Goal: Transaction & Acquisition: Obtain resource

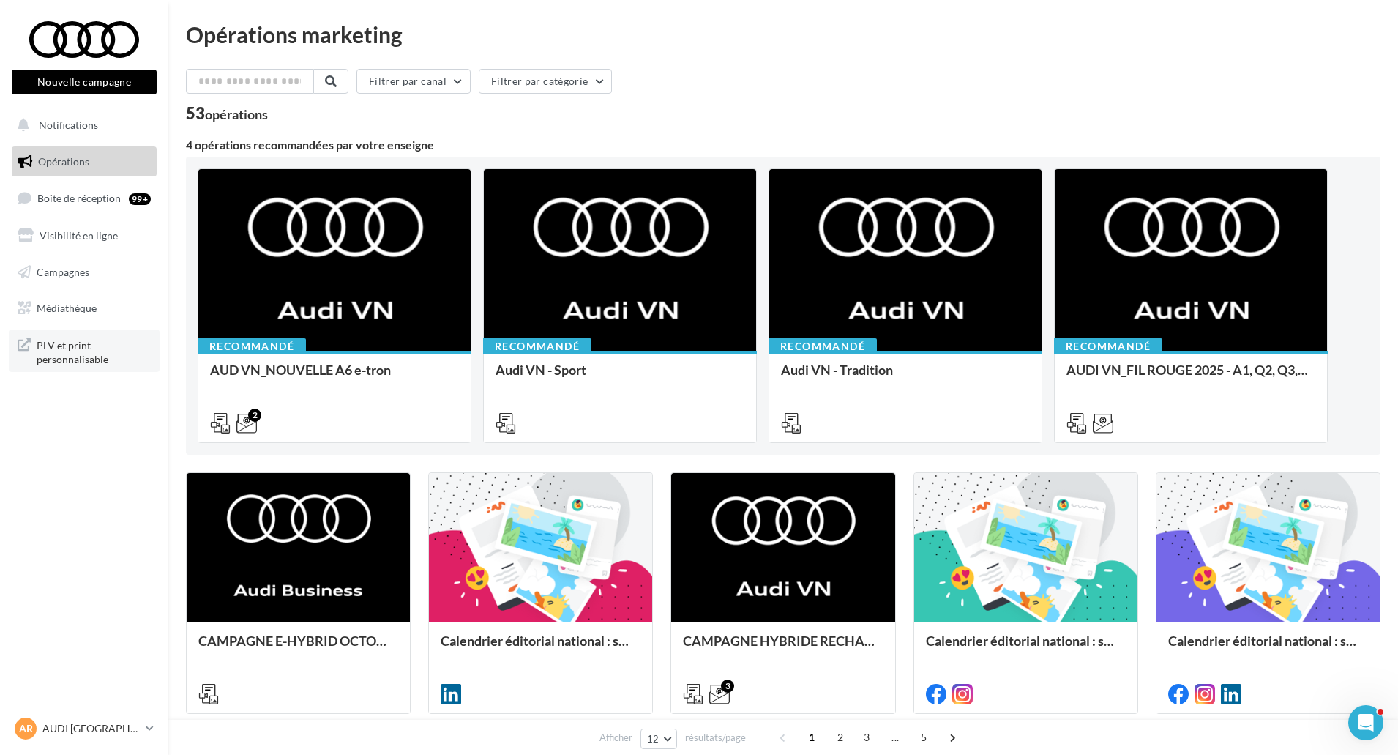
click at [74, 367] on link "PLV et print personnalisable" at bounding box center [84, 350] width 151 height 43
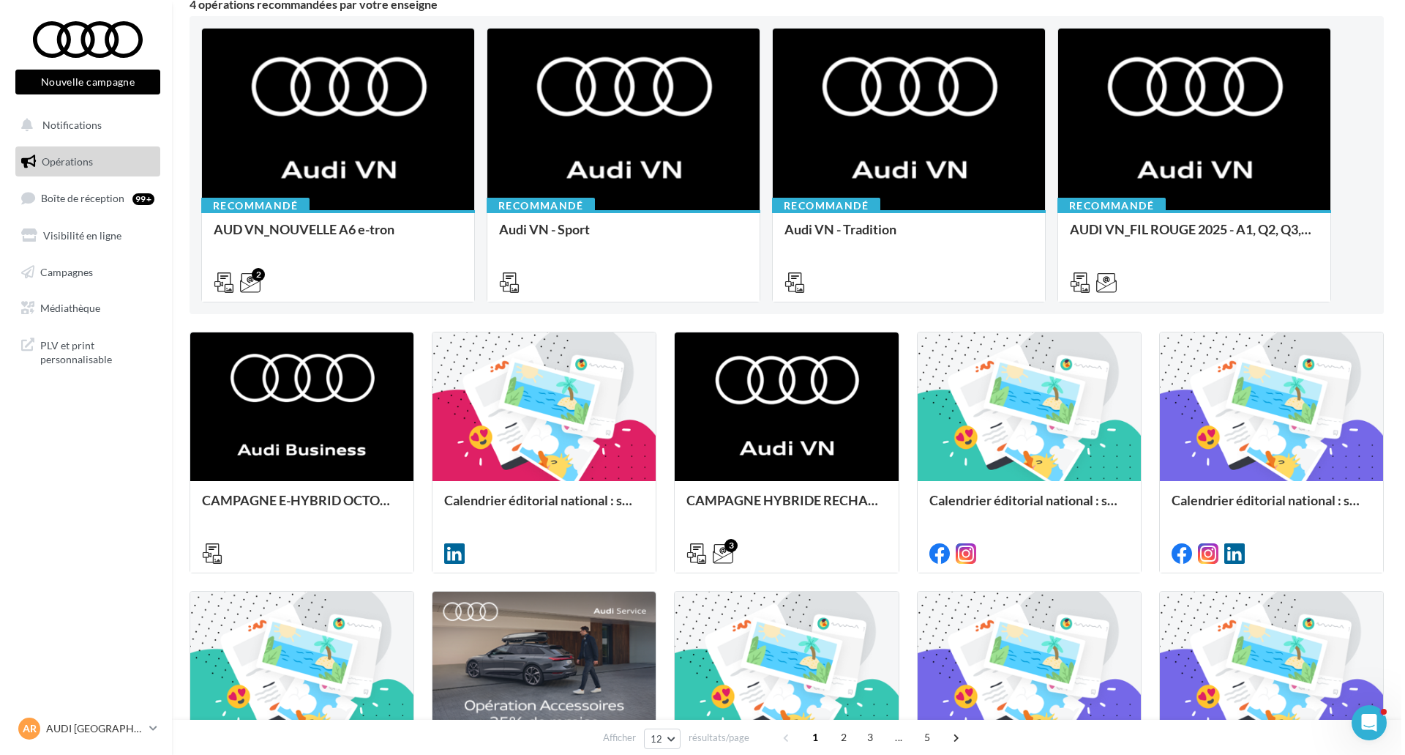
scroll to position [146, 0]
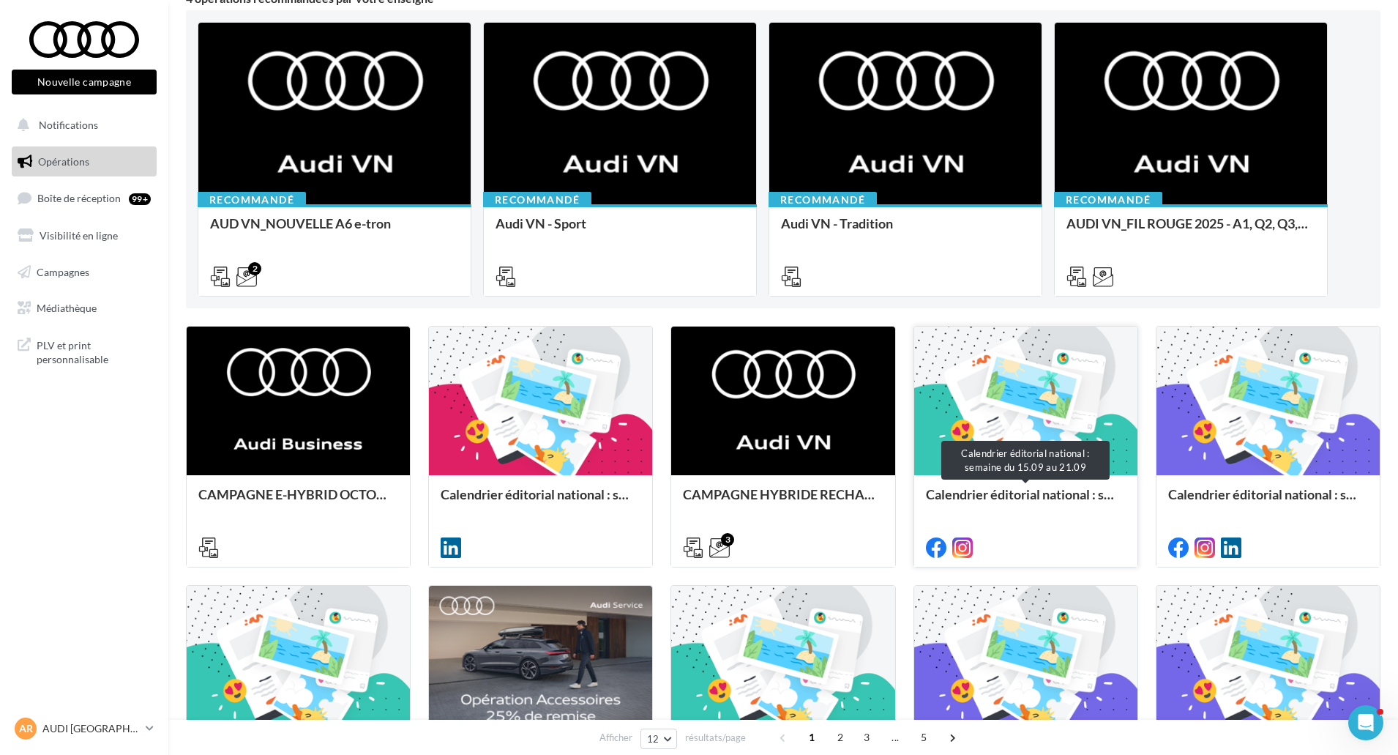
click at [993, 496] on div "Calendrier éditorial national : semaine du 15.09 au 21.09" at bounding box center [1026, 501] width 200 height 29
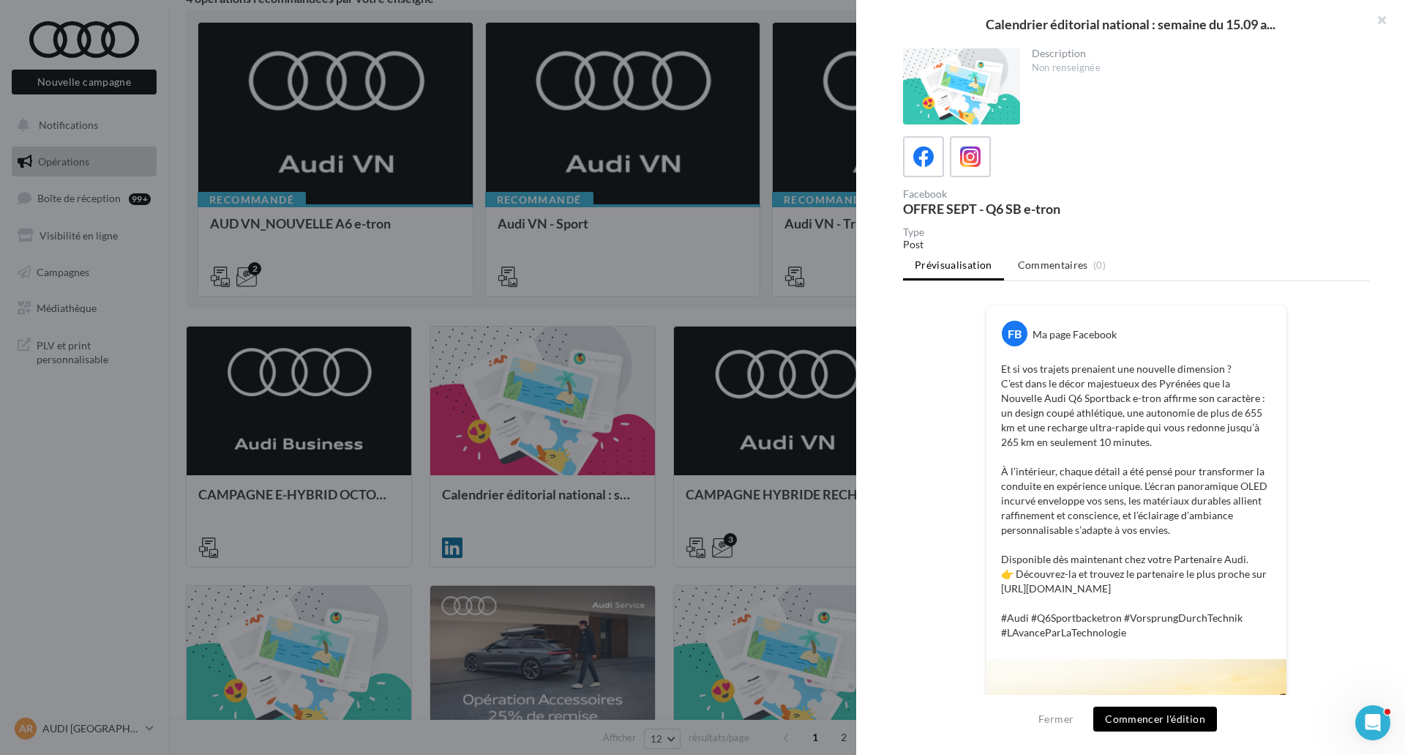
click at [990, 184] on div "Facebook OFFRE SEPT - Q6 SB e-tron" at bounding box center [1136, 175] width 467 height 79
click at [870, 370] on div "Description Non renseignée Facebook OFFRE SEPT - Q6 SB e-tron Type Post Prévisu…" at bounding box center [1136, 378] width 561 height 660
click at [845, 378] on div at bounding box center [702, 377] width 1405 height 755
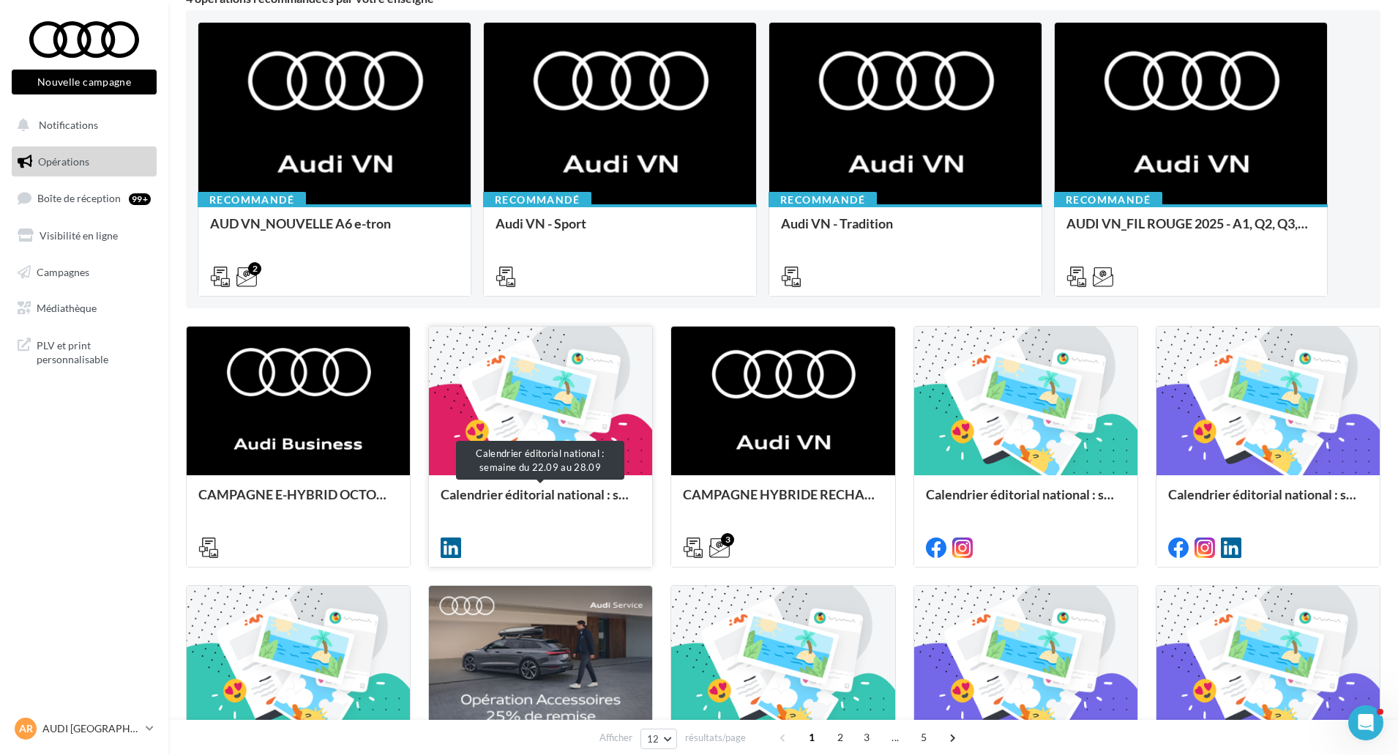
click at [566, 502] on div "Calendrier éditorial national : semaine du 22.09 au 28.09" at bounding box center [541, 501] width 200 height 29
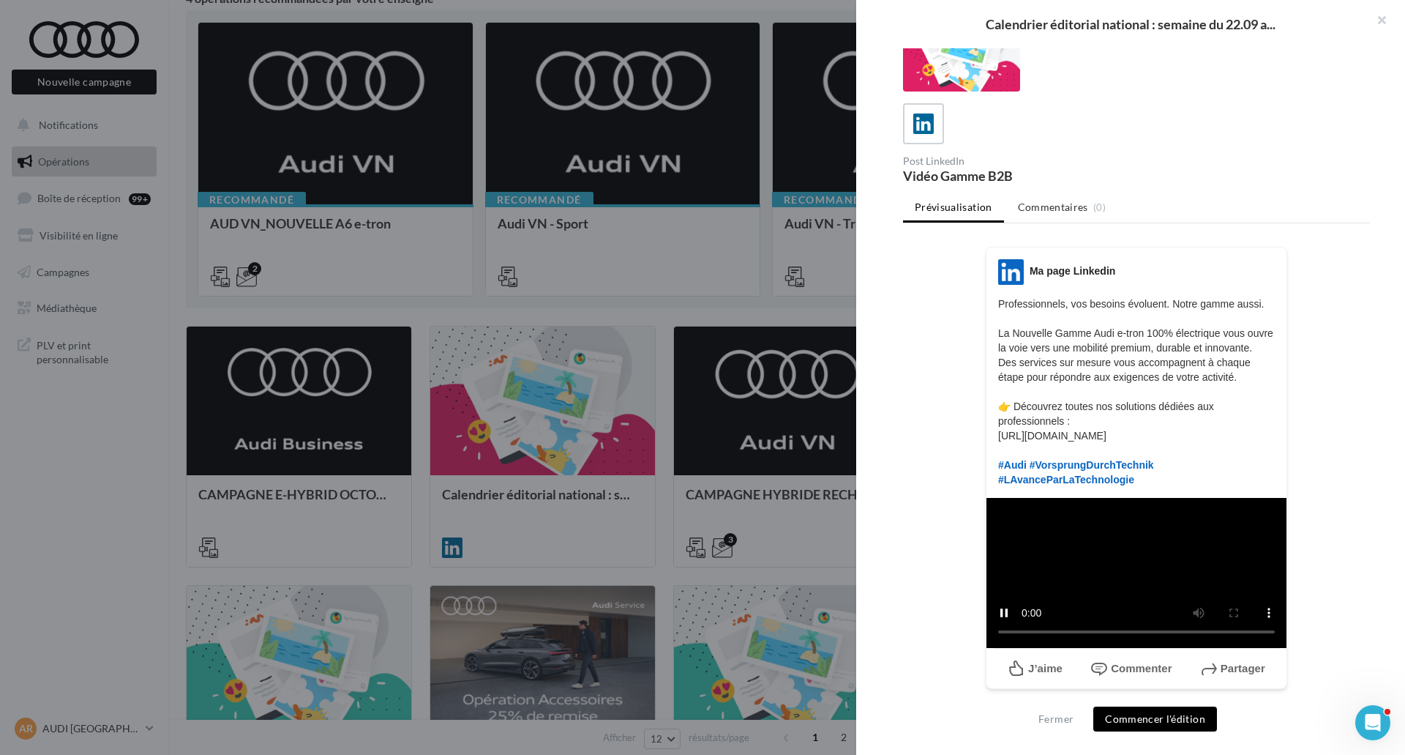
scroll to position [258, 0]
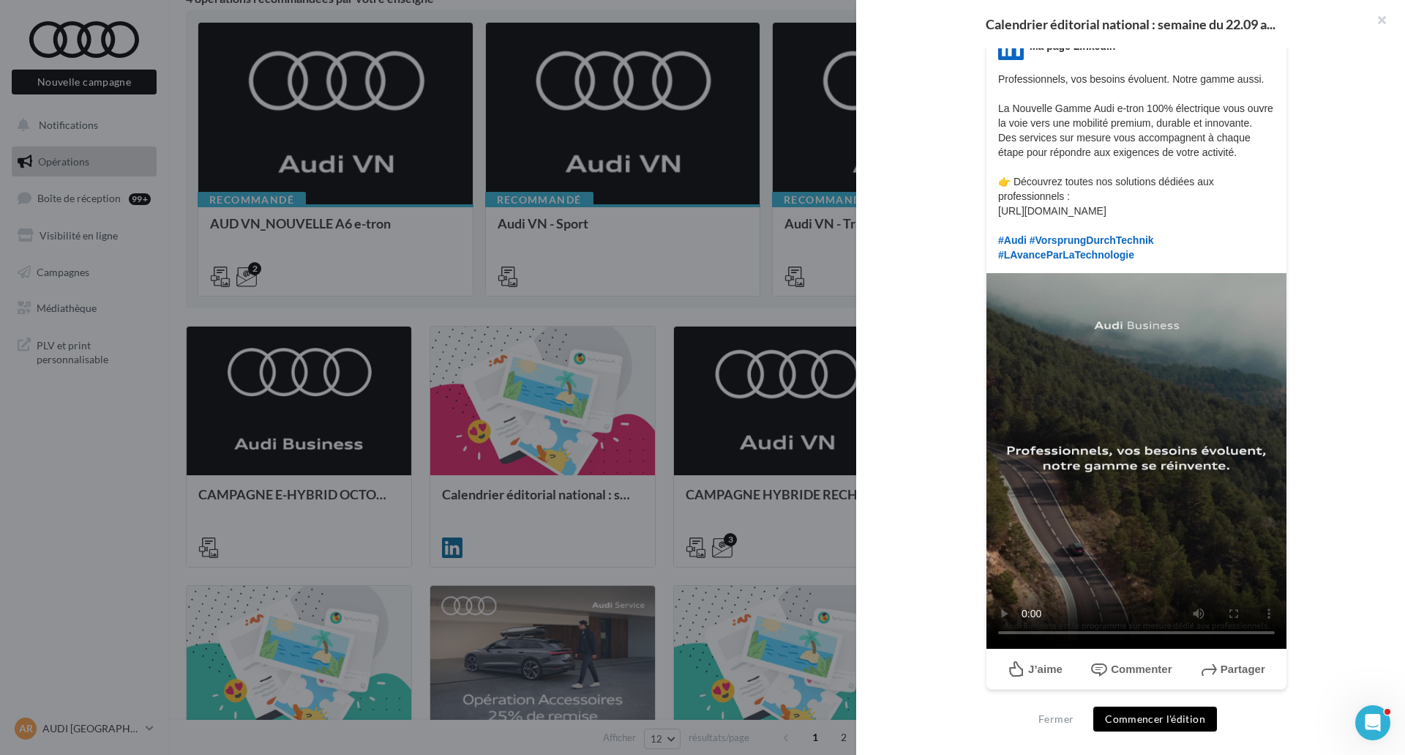
click at [1168, 719] on button "Commencer l'édition" at bounding box center [1156, 718] width 124 height 25
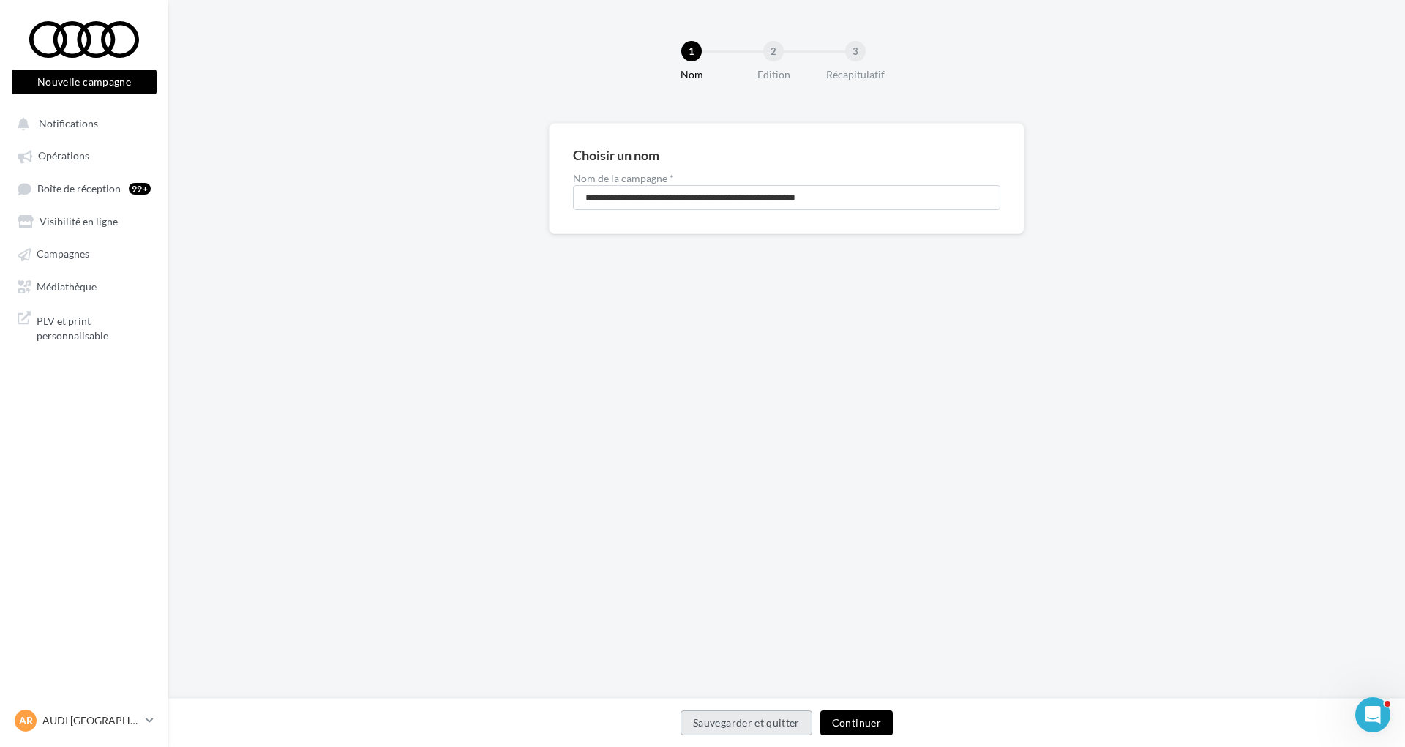
click at [854, 718] on button "Continuer" at bounding box center [857, 723] width 72 height 25
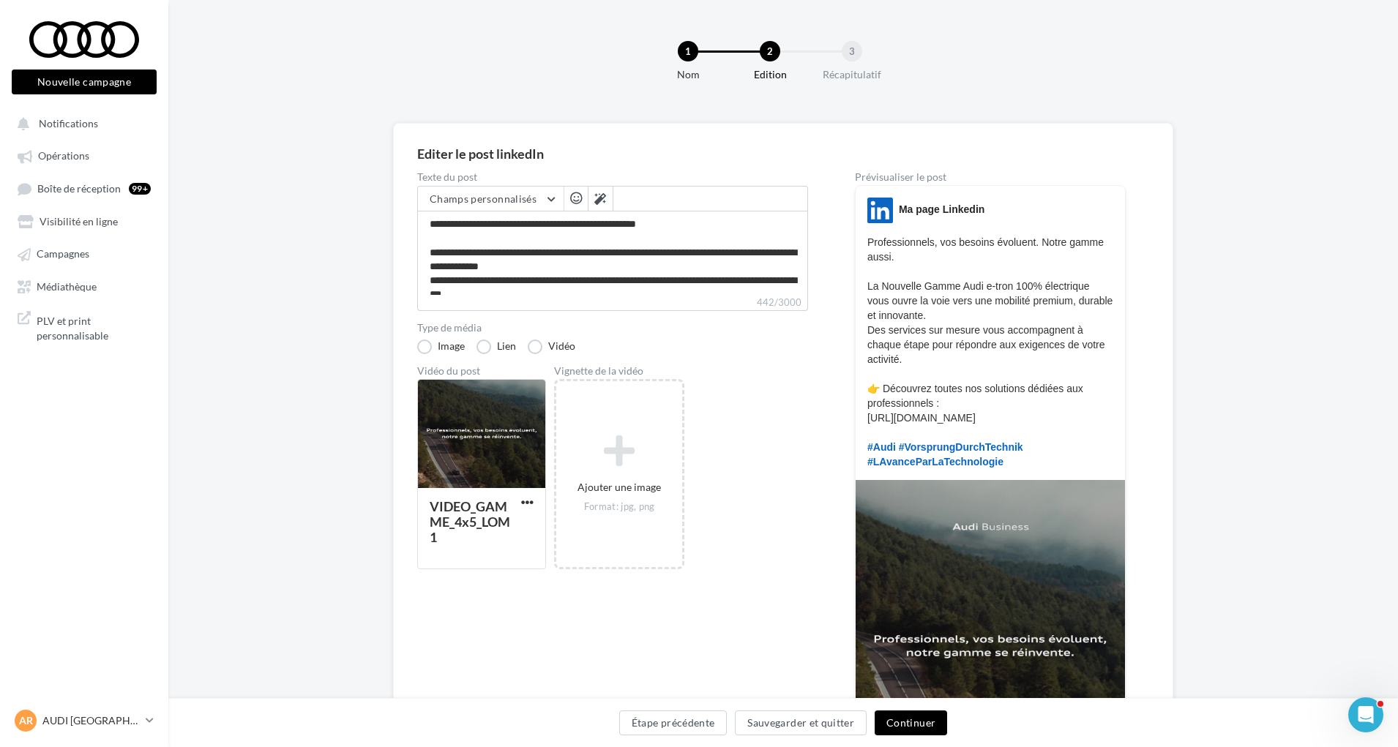
click at [893, 727] on button "Continuer" at bounding box center [911, 723] width 72 height 25
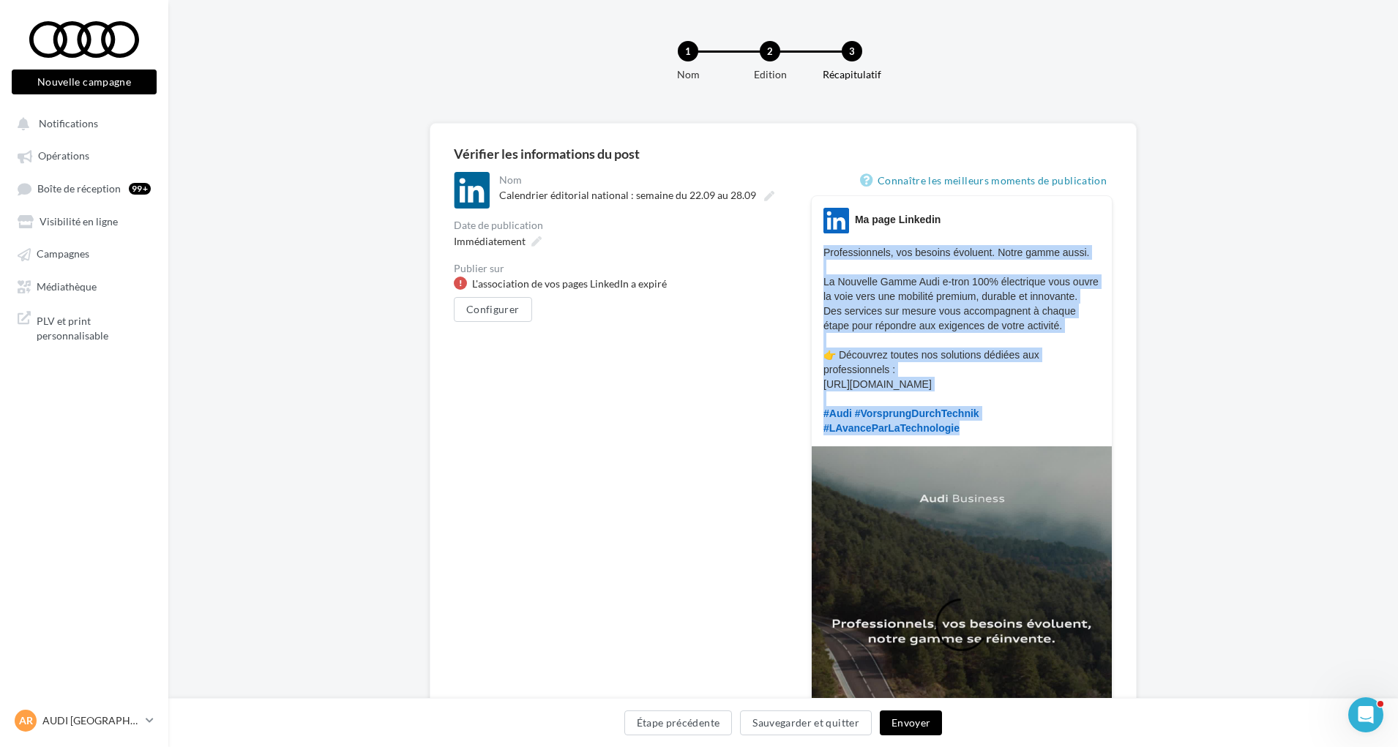
drag, startPoint x: 825, startPoint y: 254, endPoint x: 1121, endPoint y: 428, distance: 343.9
click at [1121, 428] on div "**********" at bounding box center [783, 520] width 707 height 794
copy p "Professionnels, vos besoins évoluent. Notre gamme aussi. La Nouvelle Gamme Audi…"
click at [86, 277] on link "Médiathèque" at bounding box center [84, 286] width 151 height 26
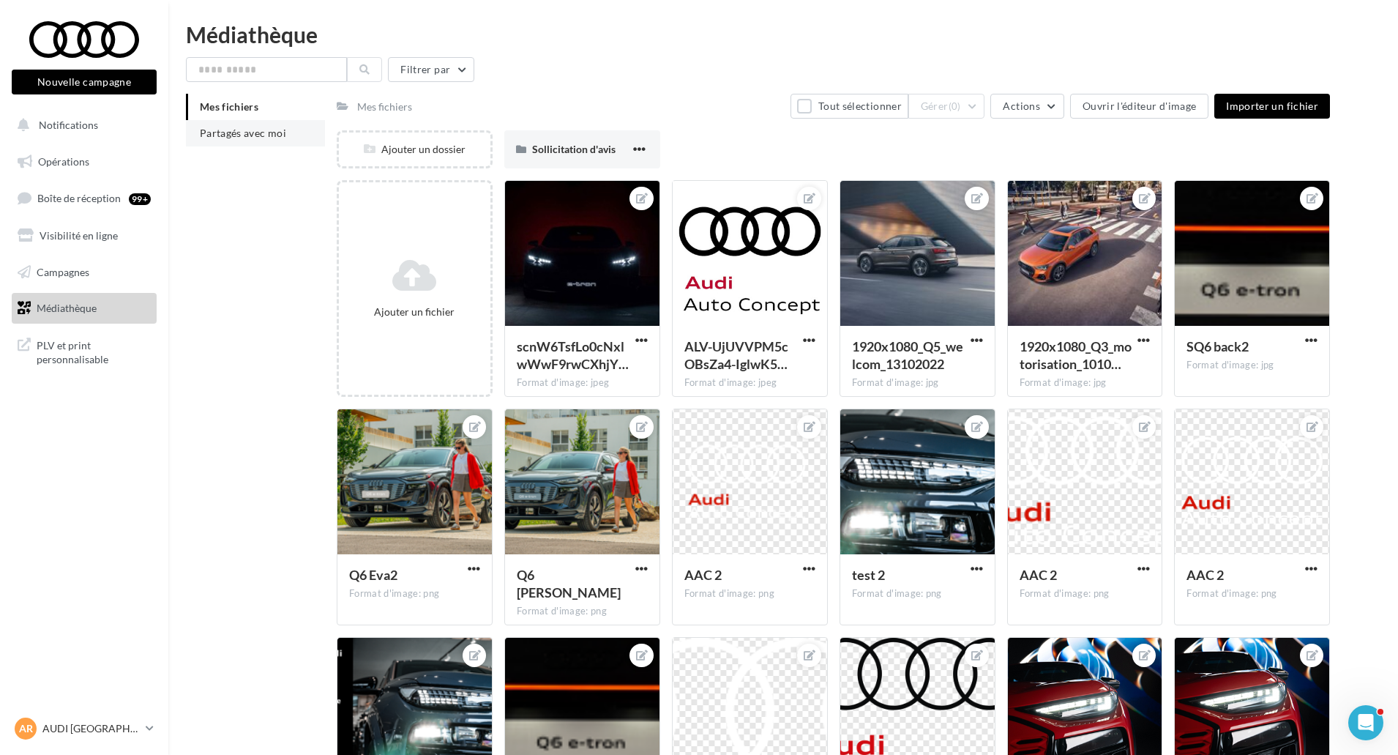
click at [258, 143] on li "Partagés avec moi" at bounding box center [255, 133] width 139 height 26
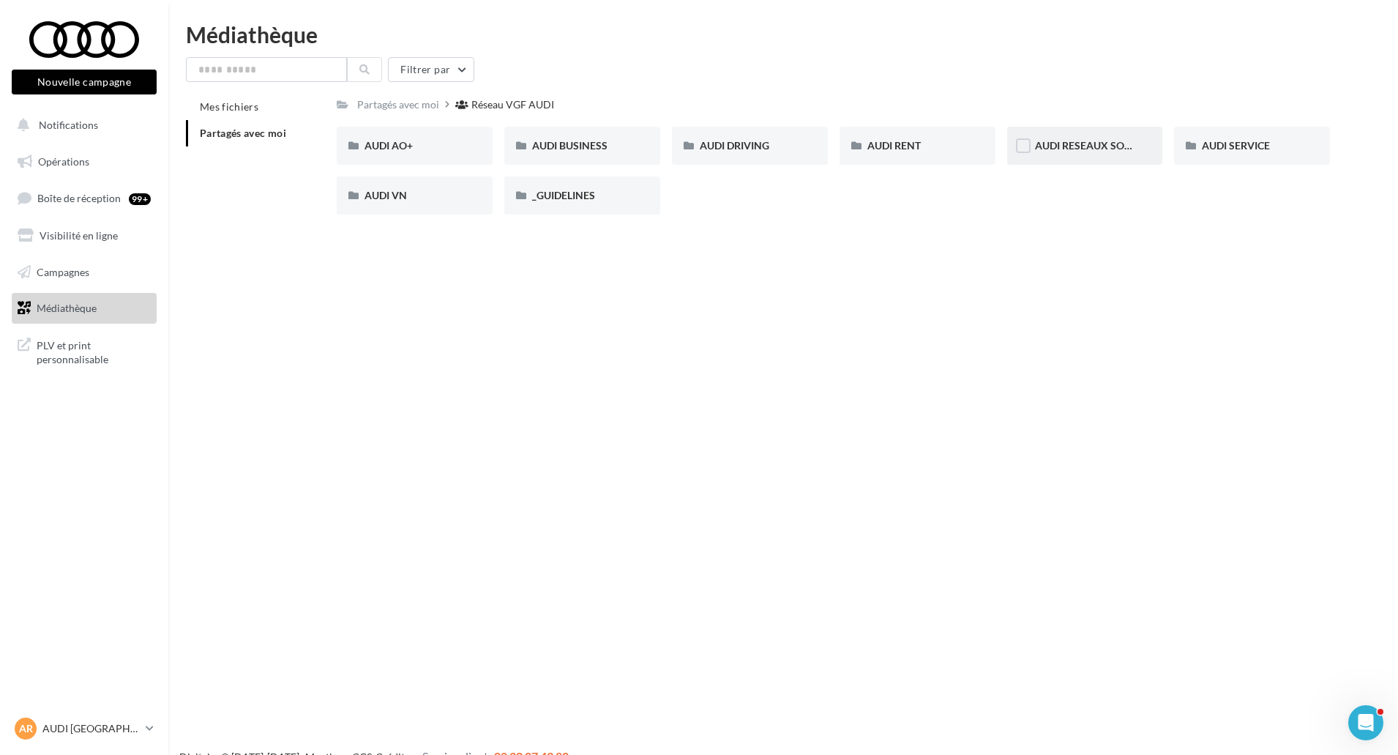
click at [1064, 154] on div "AUDI RESEAUX SOCIAUX" at bounding box center [1085, 146] width 156 height 38
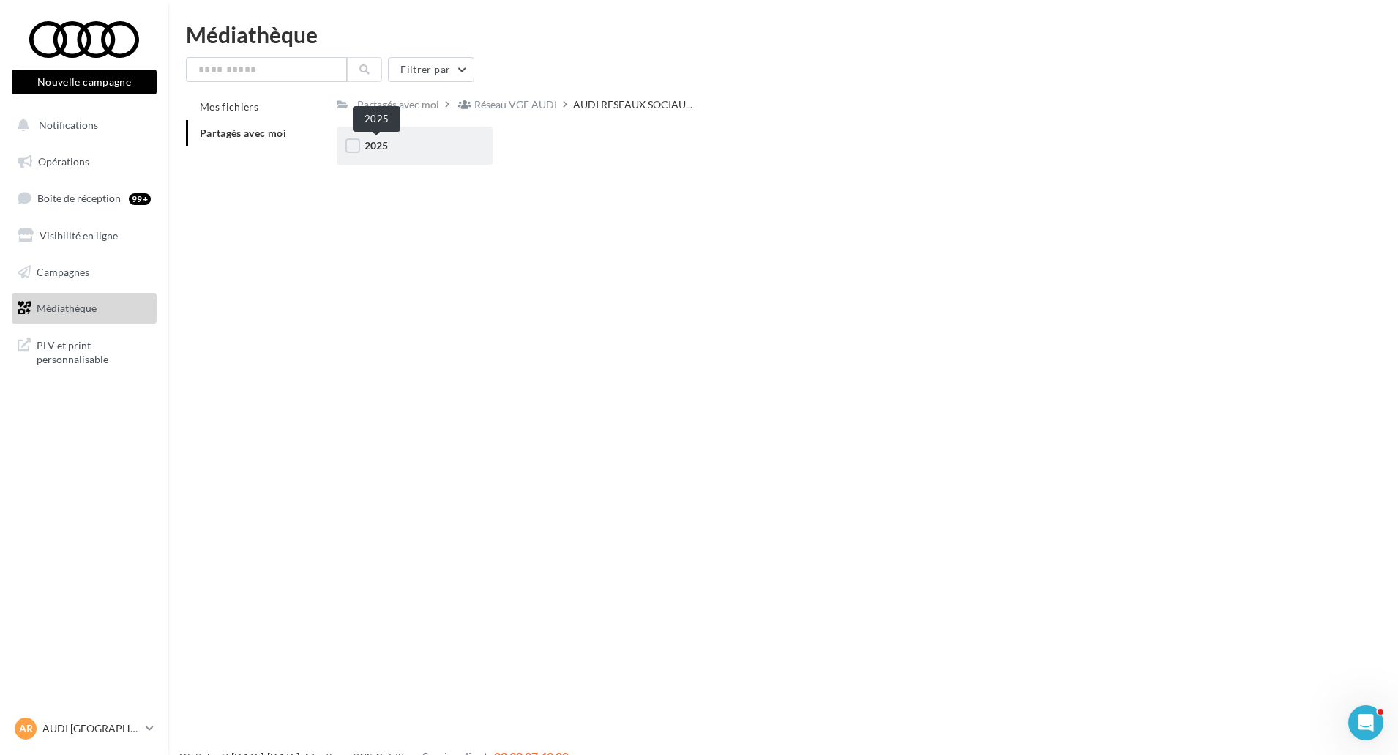
click at [370, 143] on span "2025" at bounding box center [376, 145] width 23 height 12
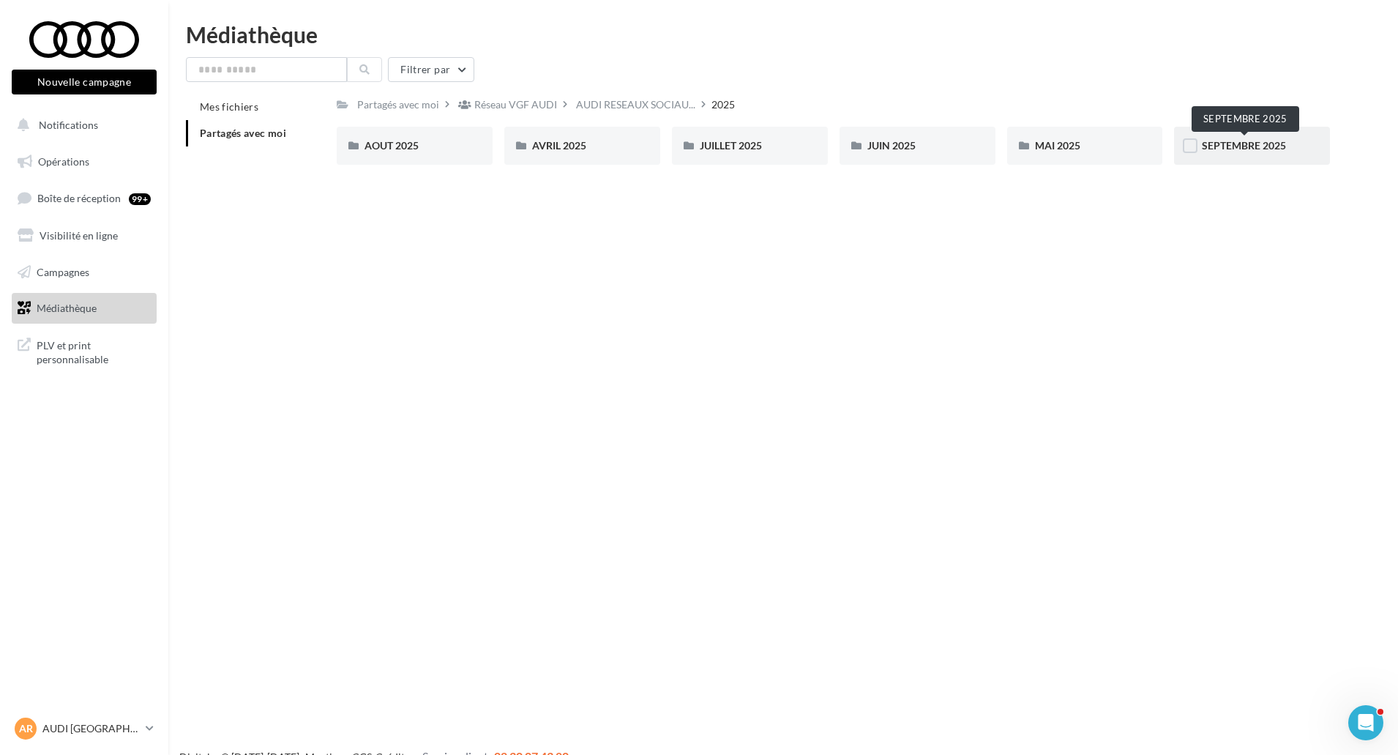
click at [1225, 149] on span "SEPTEMBRE 2025" at bounding box center [1244, 145] width 84 height 12
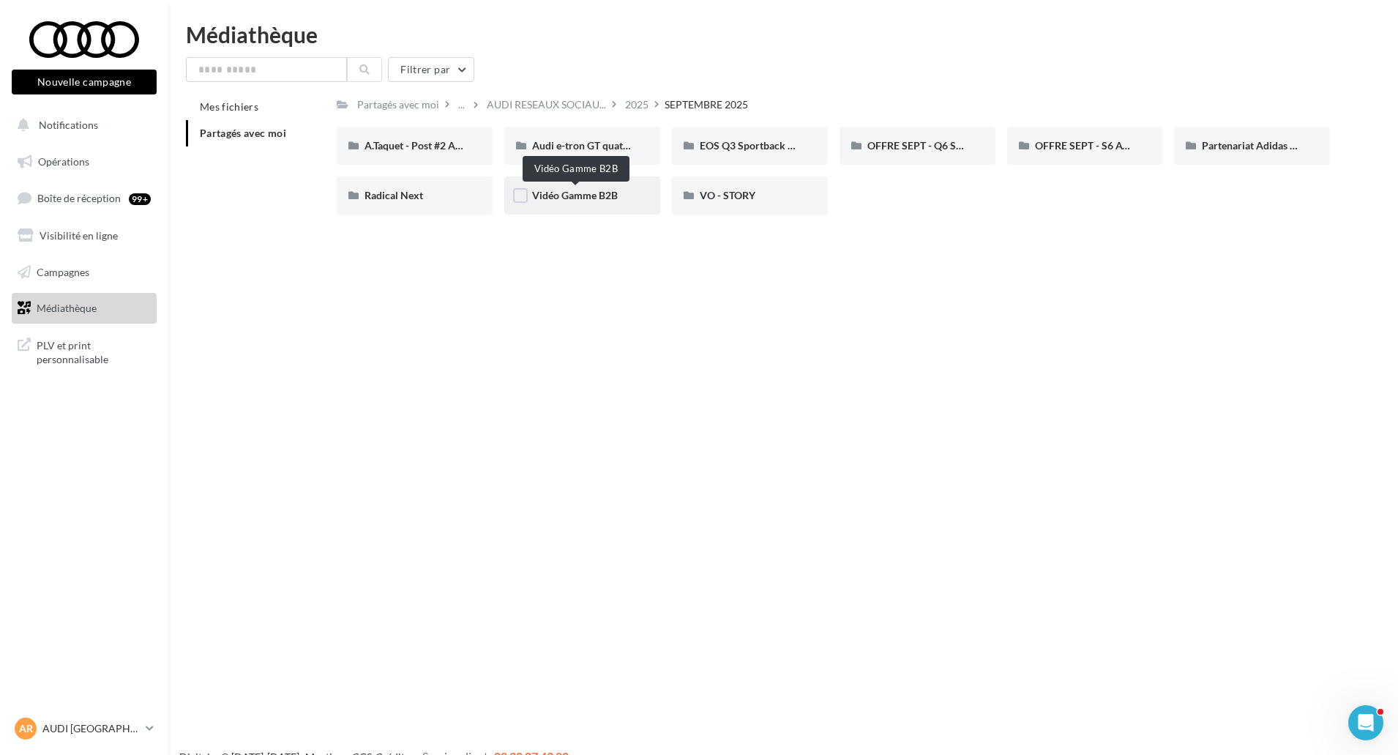
click at [610, 197] on span "Vidéo Gamme B2B" at bounding box center [575, 195] width 86 height 12
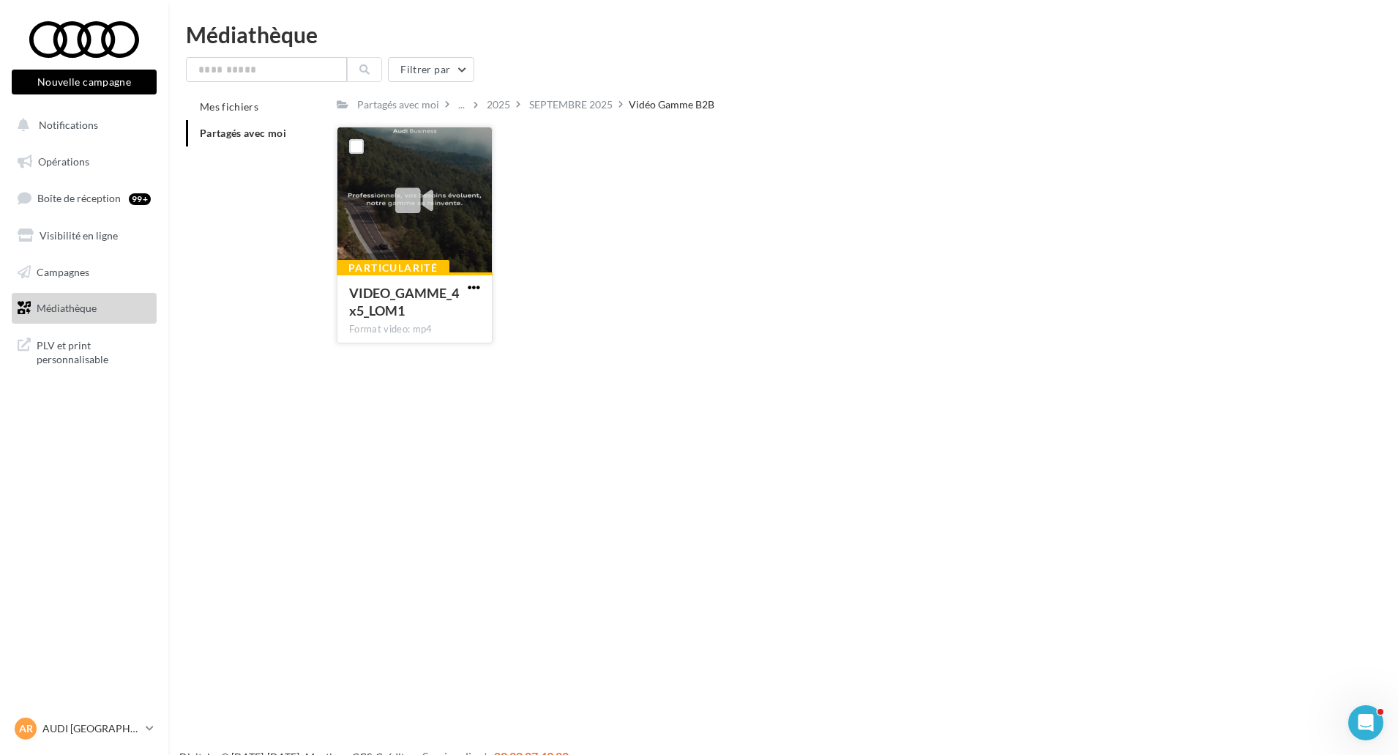
click at [474, 288] on span "button" at bounding box center [474, 287] width 12 height 12
click at [455, 325] on button "Télécharger" at bounding box center [410, 316] width 146 height 38
click at [677, 389] on div "Nouvelle campagne Nouvelle campagne Notifications Opérations Boîte de réception…" at bounding box center [699, 400] width 1398 height 755
click at [233, 136] on span "Partagés avec moi" at bounding box center [243, 133] width 86 height 12
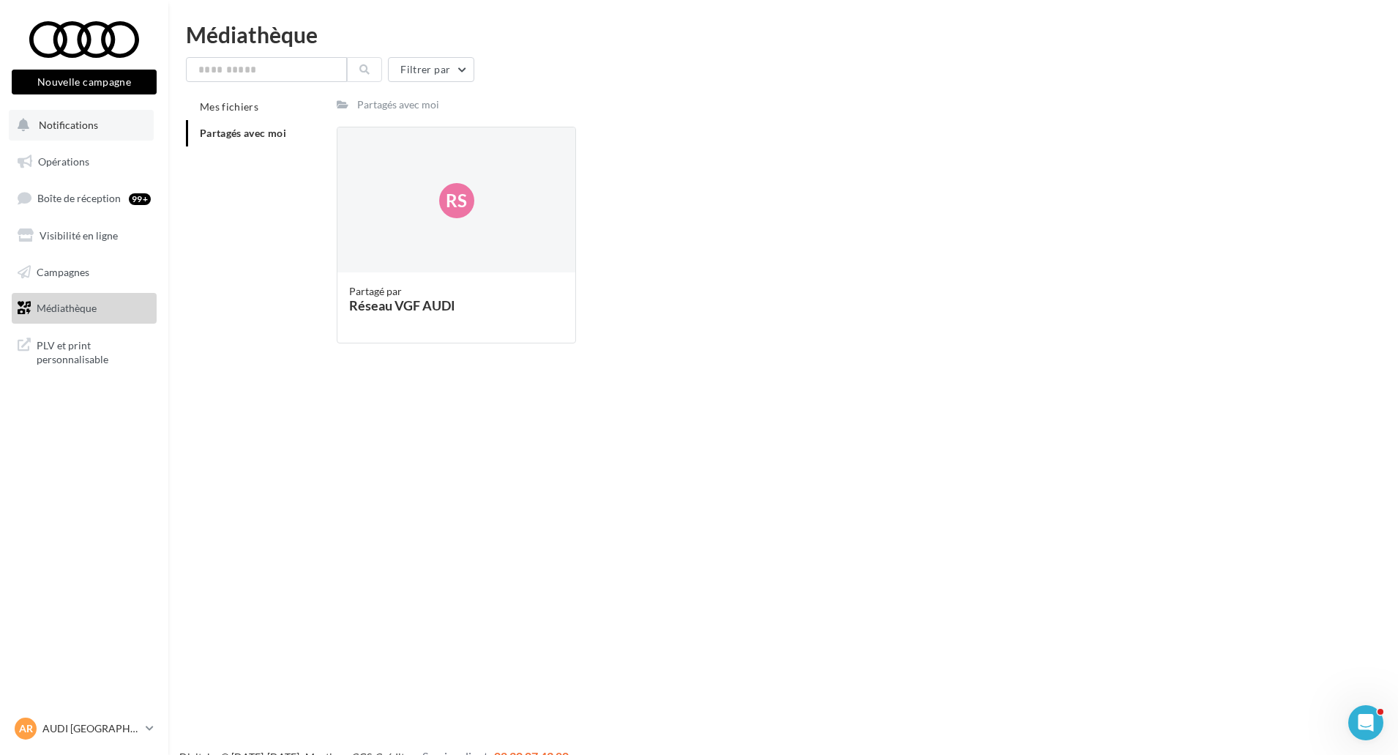
click at [86, 140] on button "Notifications" at bounding box center [81, 125] width 145 height 31
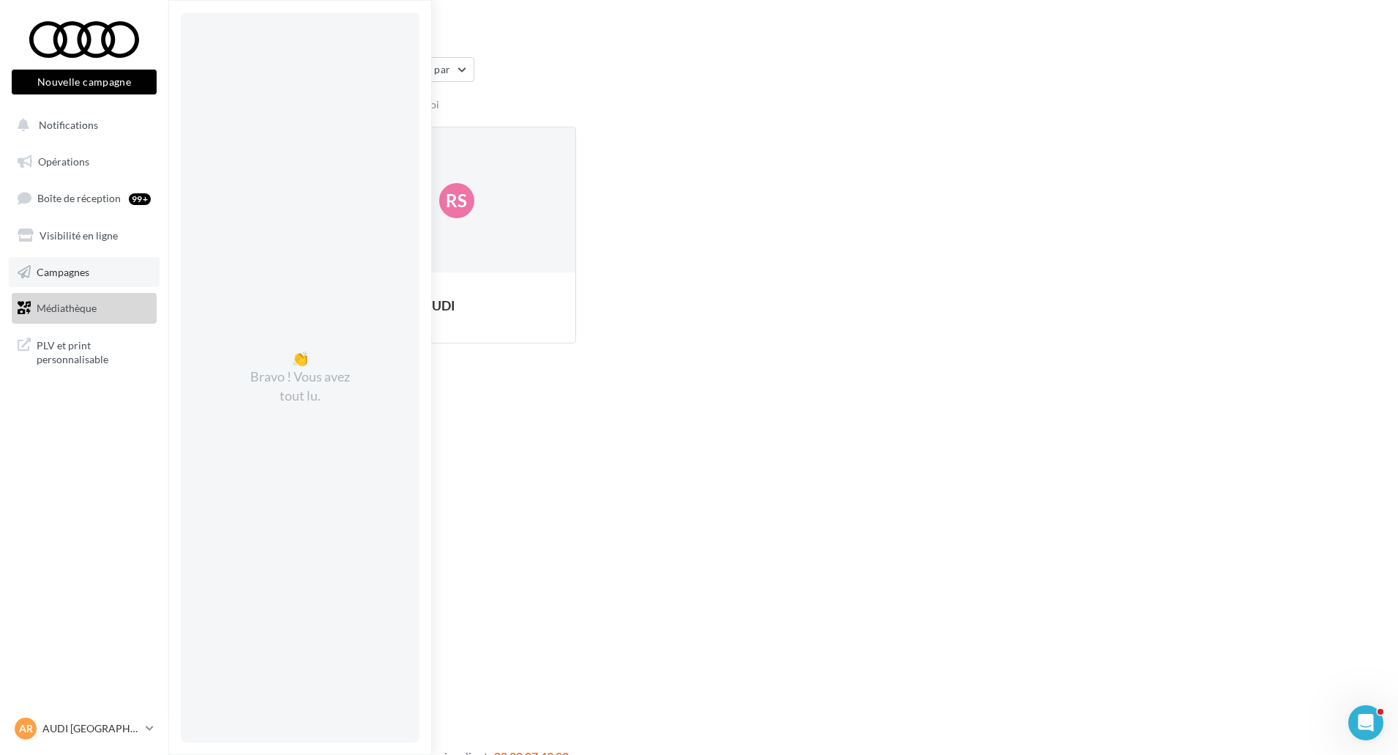
click at [82, 274] on span "Campagnes" at bounding box center [63, 271] width 53 height 12
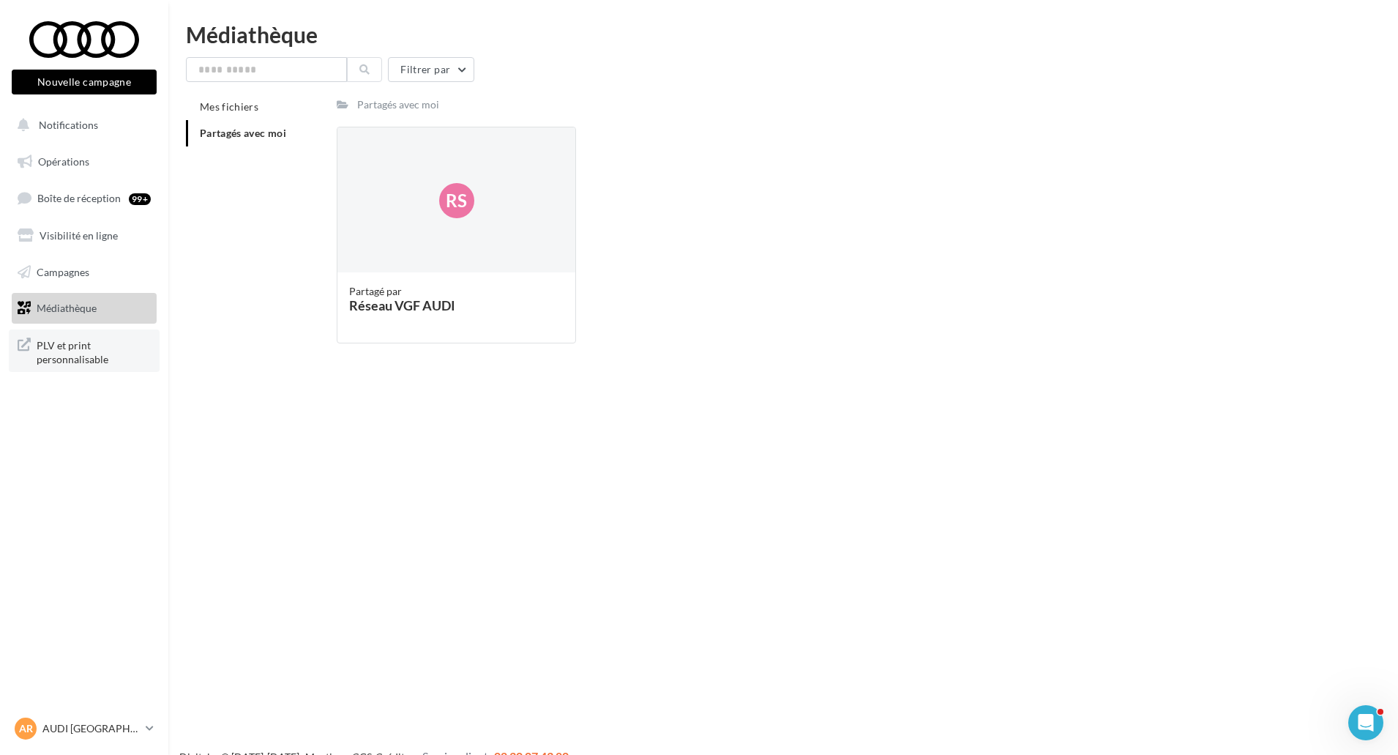
click at [83, 356] on span "PLV et print personnalisable" at bounding box center [94, 350] width 114 height 31
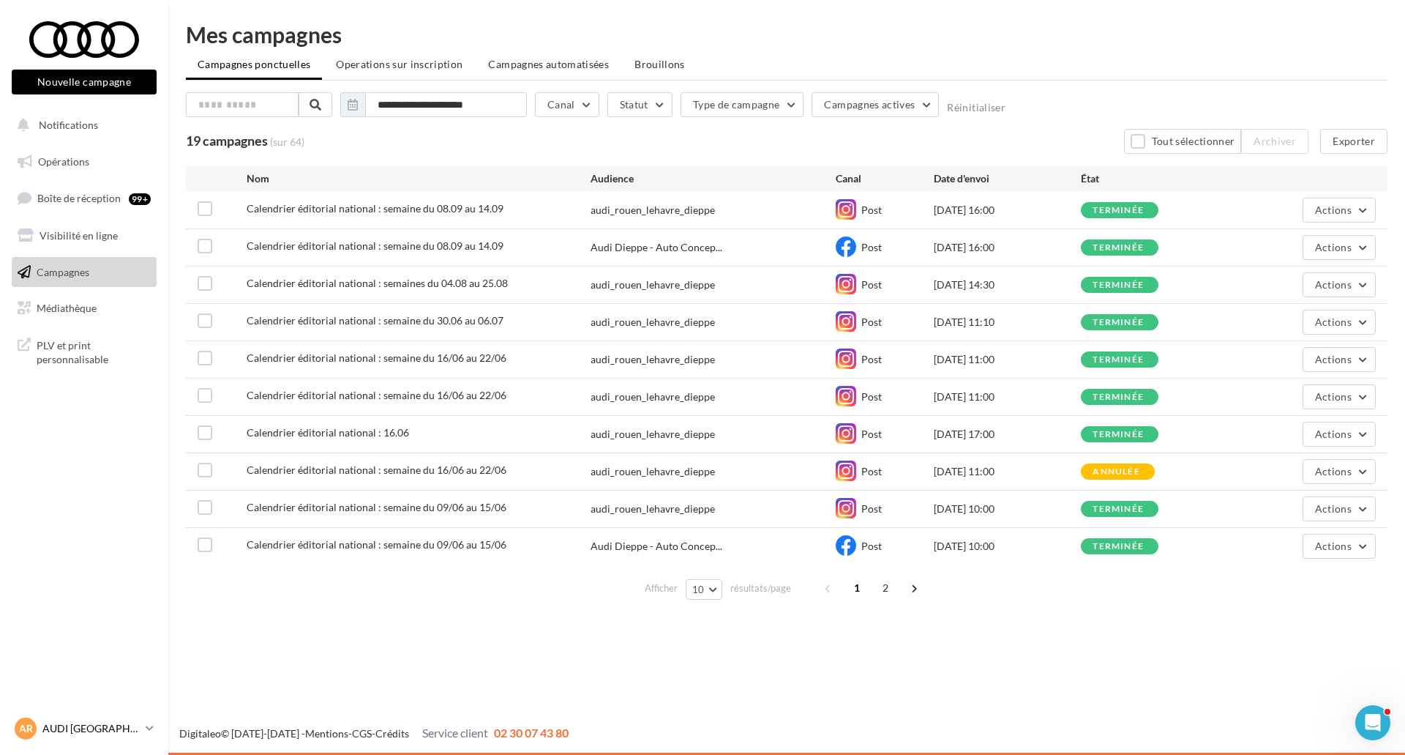
click at [137, 724] on p "AUDI [GEOGRAPHIC_DATA]" at bounding box center [90, 728] width 97 height 15
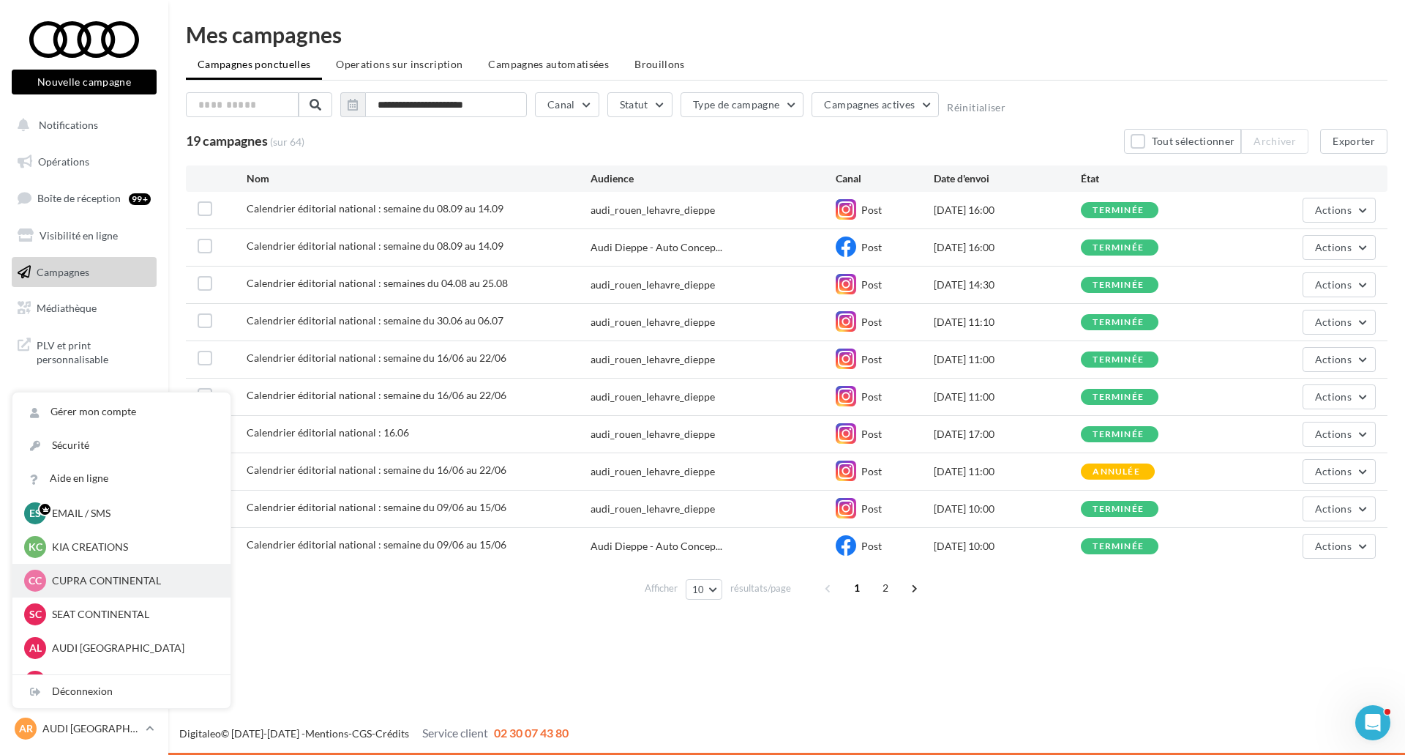
scroll to position [67, 0]
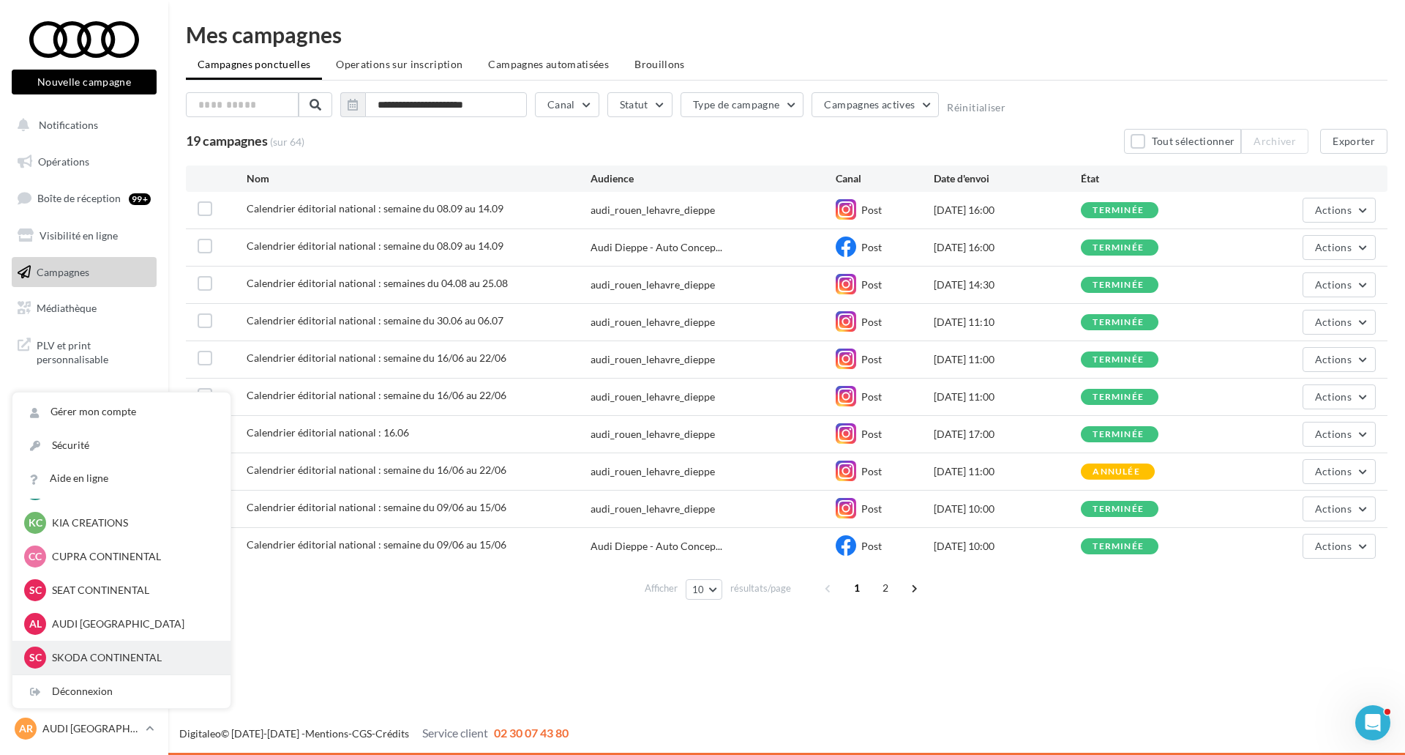
click at [161, 656] on p "SKODA CONTINENTAL" at bounding box center [132, 657] width 161 height 15
